Goal: Find specific page/section: Find specific page/section

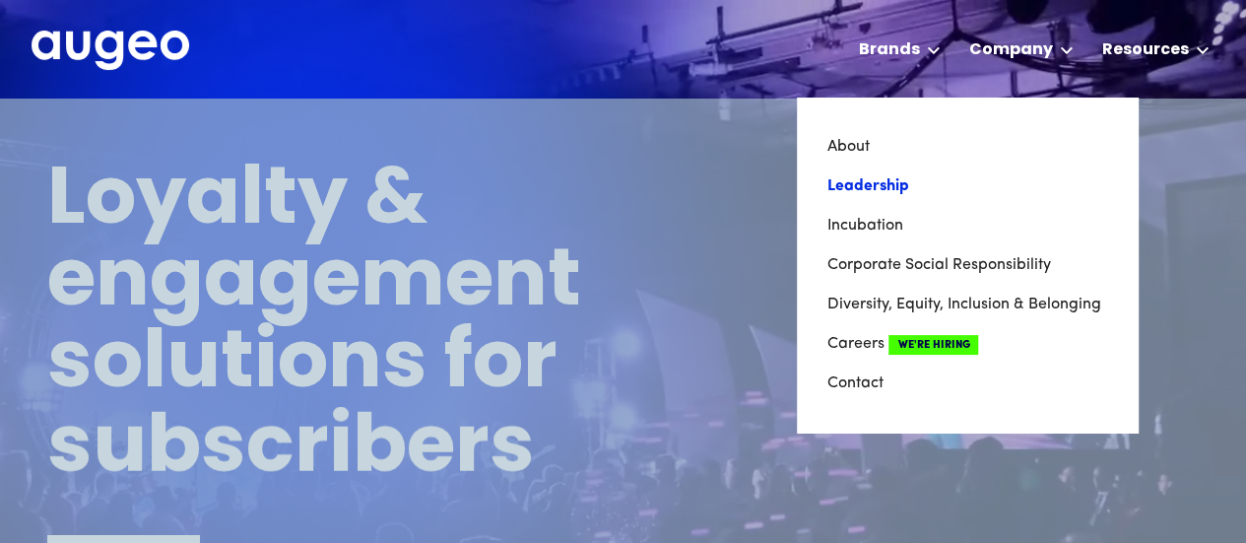
click at [875, 184] on link "Leadership" at bounding box center [968, 185] width 282 height 39
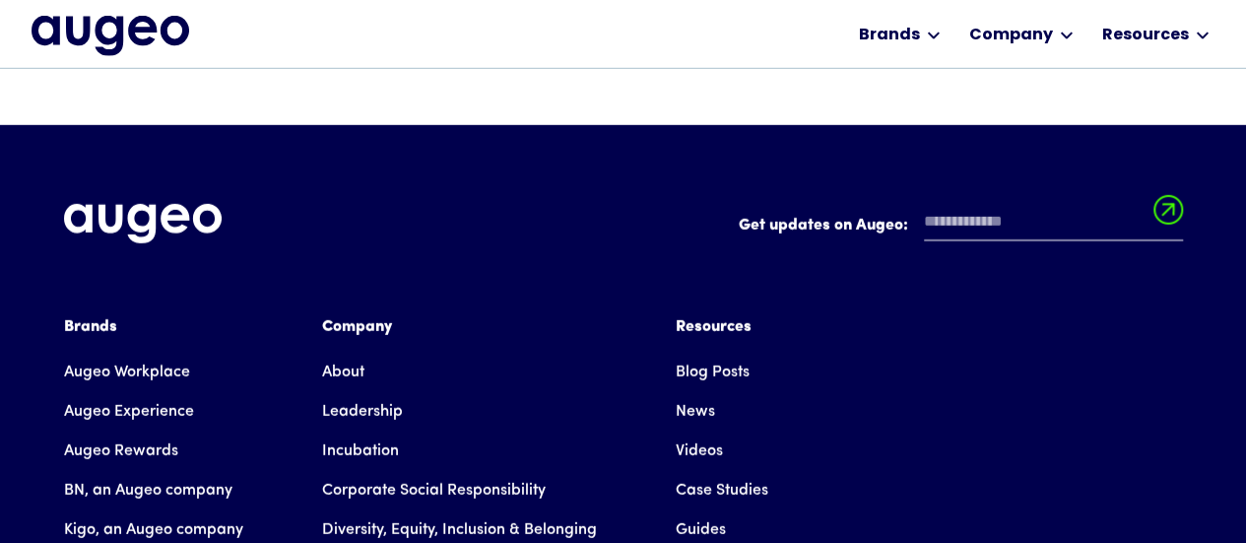
scroll to position [2879, 0]
click at [352, 392] on link "Leadership" at bounding box center [362, 411] width 81 height 39
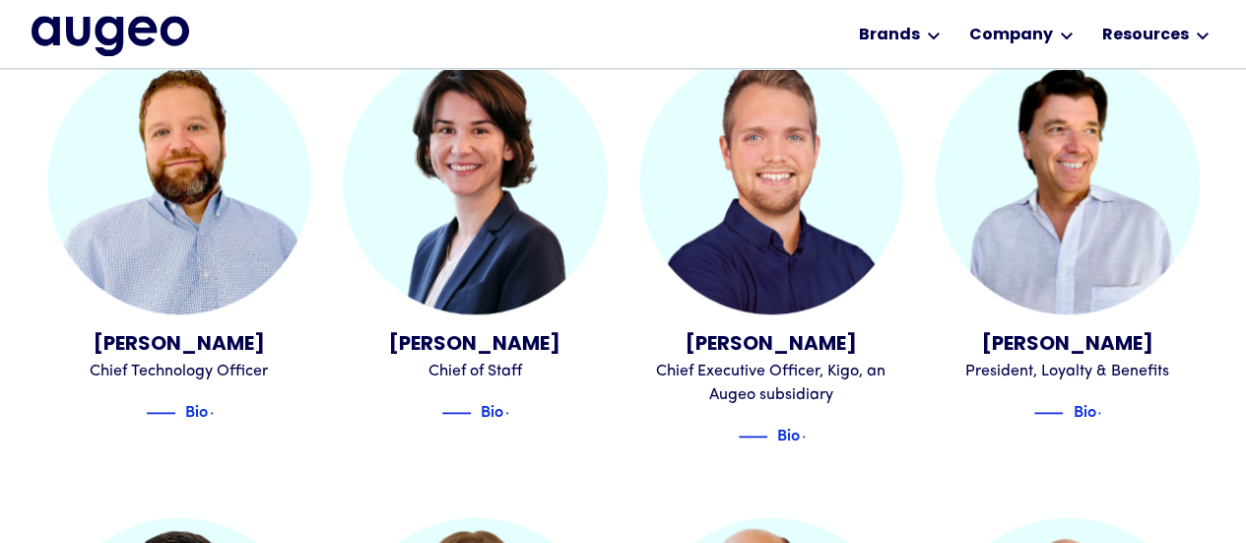
scroll to position [1092, 0]
